Goal: Find specific page/section: Find specific page/section

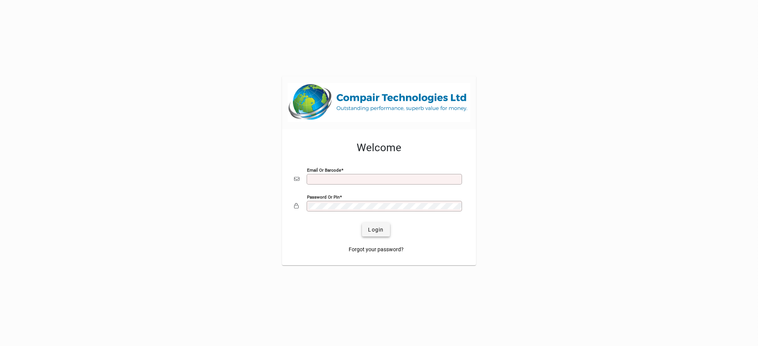
type input "**********"
click at [379, 227] on span "Login" at bounding box center [376, 230] width 16 height 8
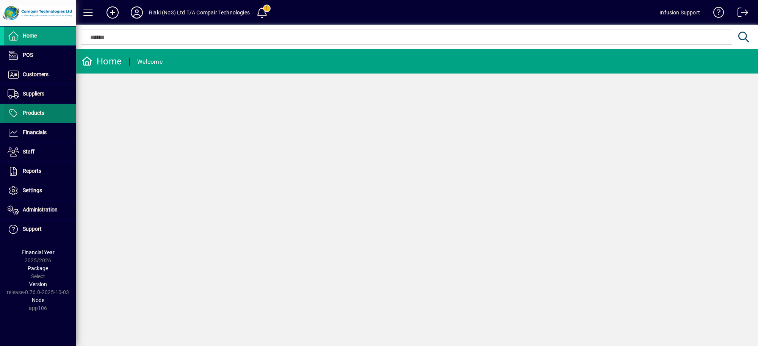
click at [35, 107] on span at bounding box center [40, 113] width 72 height 18
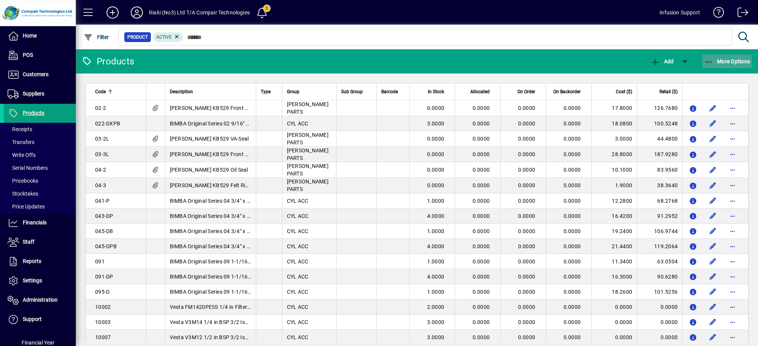
click at [715, 54] on span "button" at bounding box center [728, 61] width 50 height 18
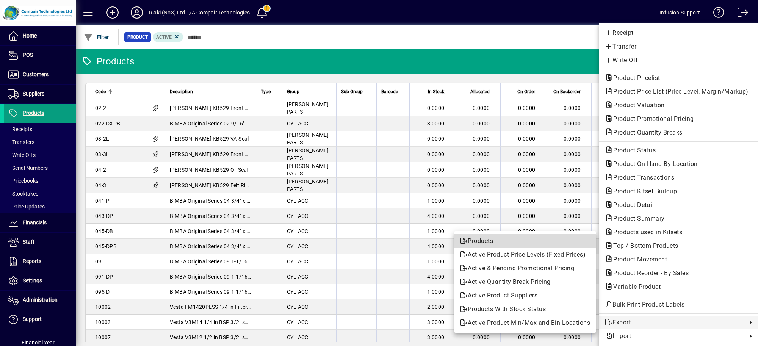
click at [498, 241] on span "Products" at bounding box center [525, 241] width 130 height 9
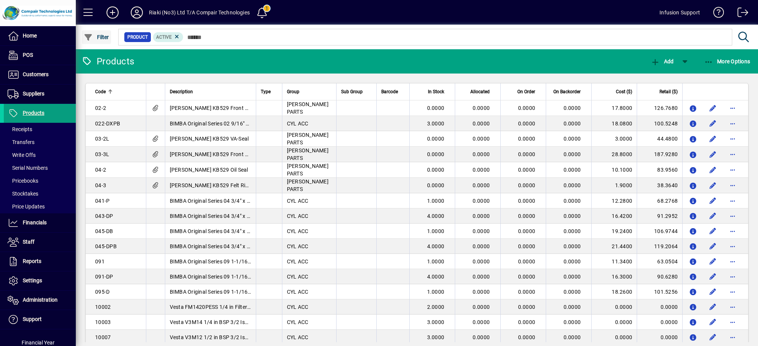
click at [91, 36] on icon "button" at bounding box center [88, 38] width 9 height 8
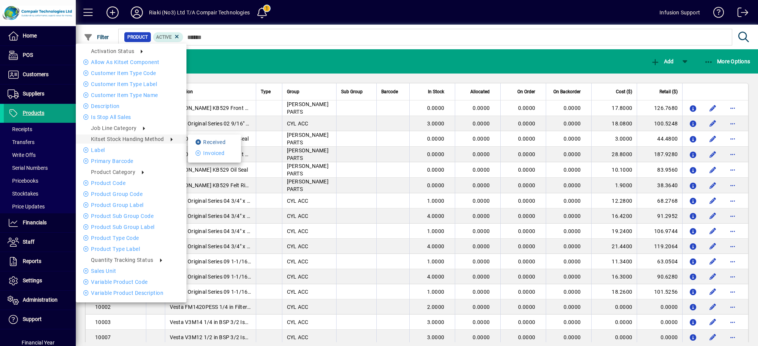
click at [205, 141] on li "Received" at bounding box center [214, 142] width 53 height 9
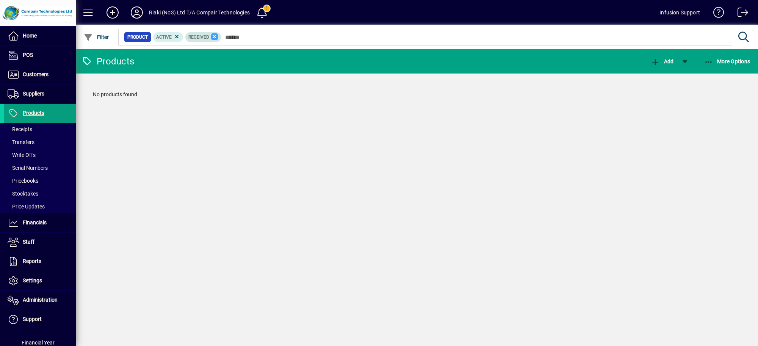
click at [212, 37] on icon at bounding box center [214, 36] width 7 height 7
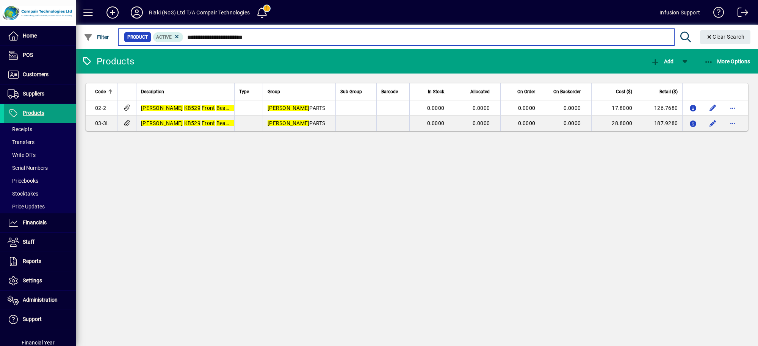
type input "**********"
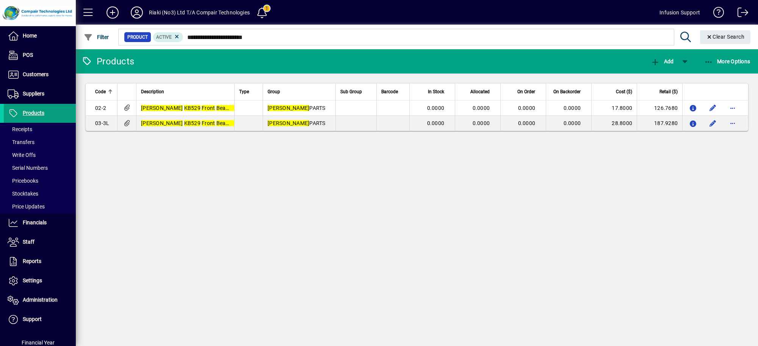
click at [636, 226] on div "Products Add More Options Code Description Type Group Sub Group Barcode In Stoc…" at bounding box center [417, 197] width 682 height 297
click at [138, 6] on icon at bounding box center [136, 12] width 15 height 12
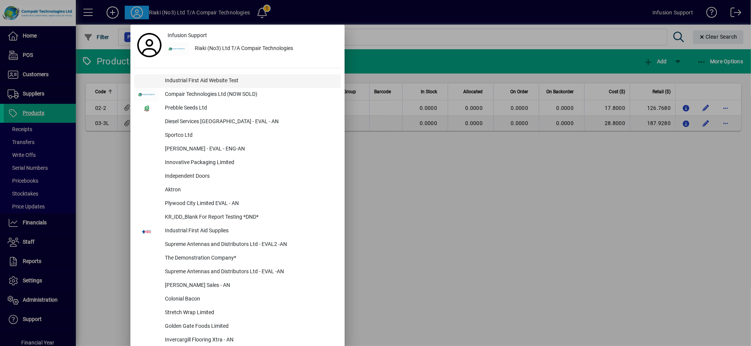
click at [201, 82] on div "Industrial First Aid Website Test" at bounding box center [250, 81] width 182 height 14
